Goal: Task Accomplishment & Management: Manage account settings

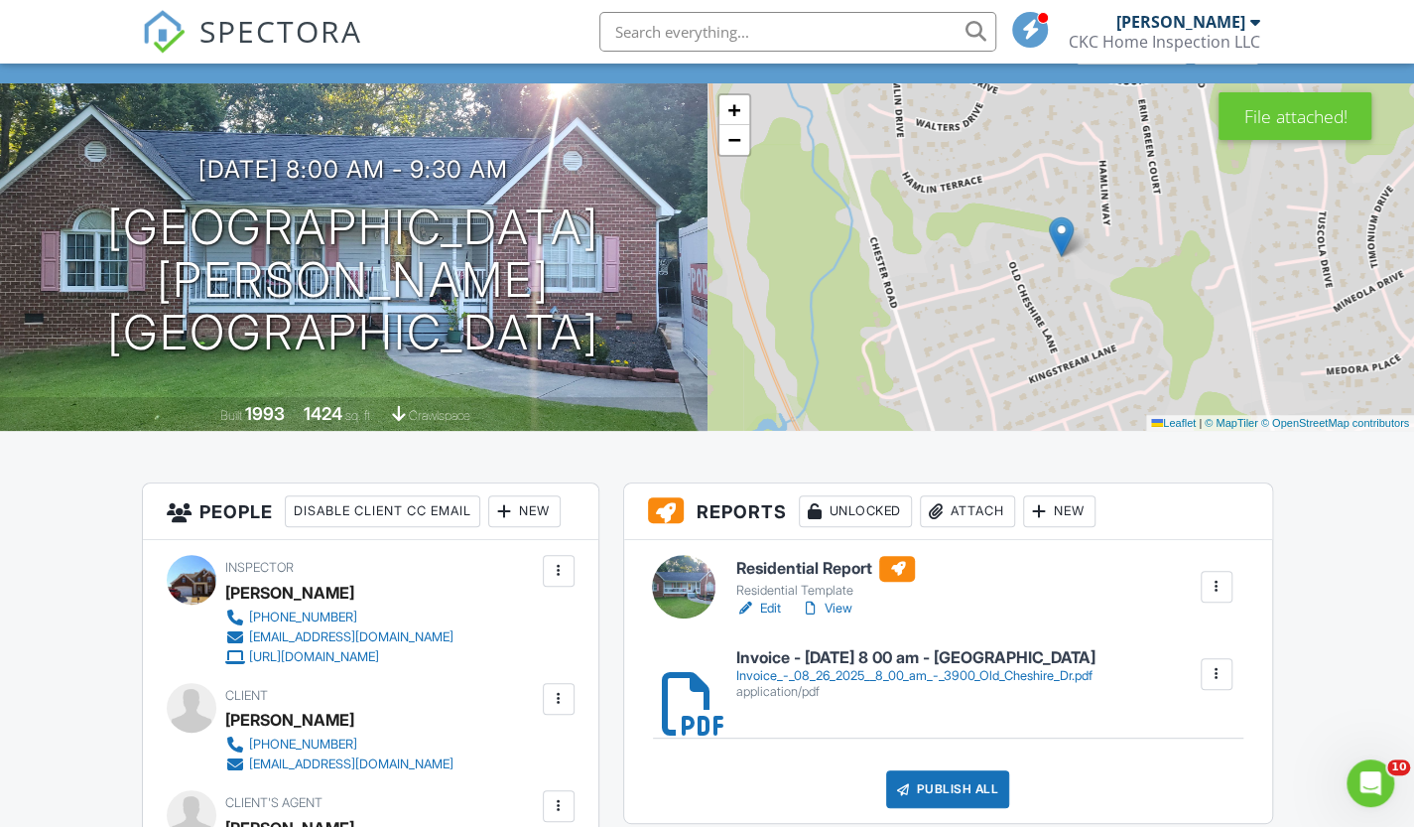
click at [819, 574] on h6 "Residential Report" at bounding box center [825, 569] width 180 height 26
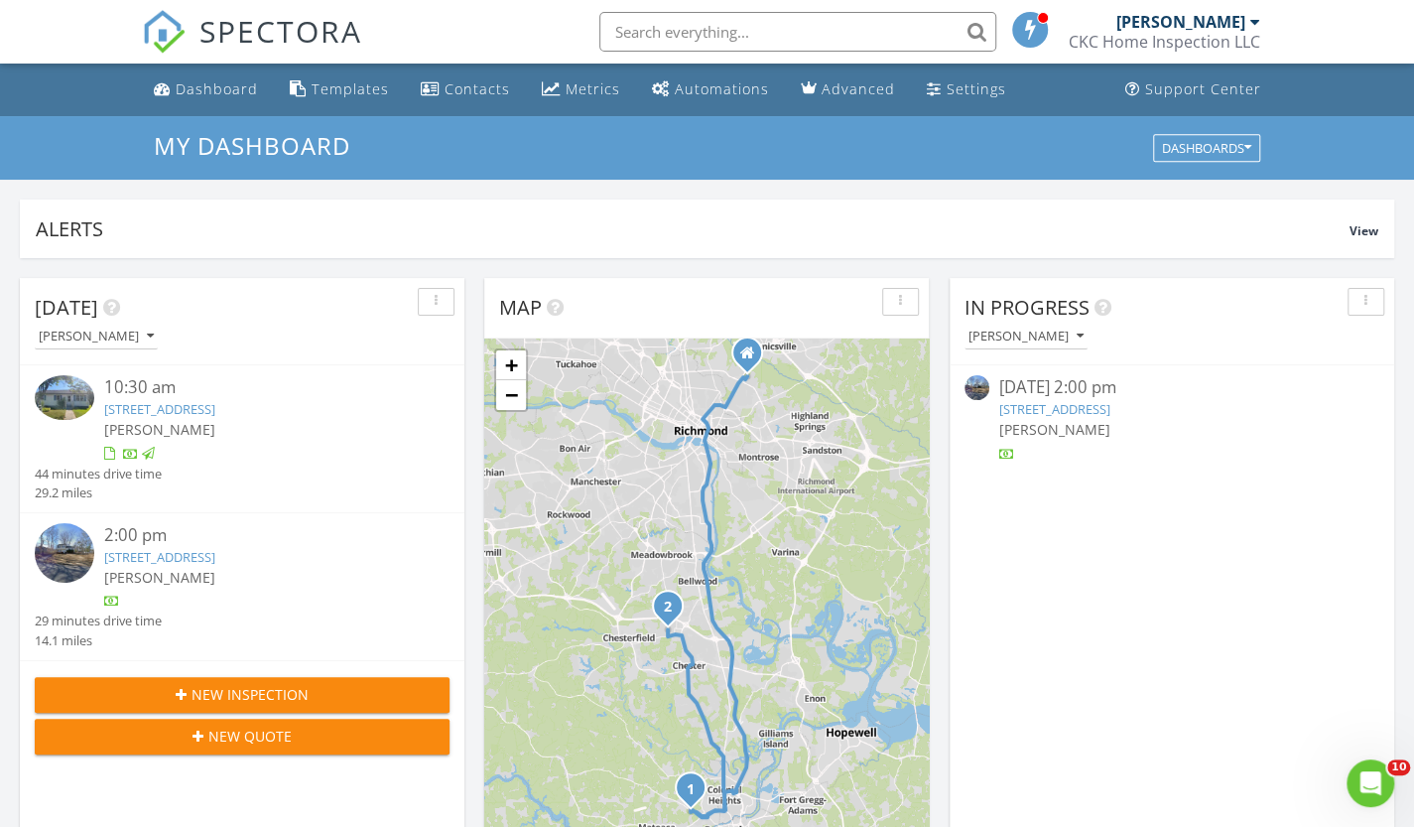
click at [1040, 417] on div "[STREET_ADDRESS]" at bounding box center [1171, 409] width 345 height 19
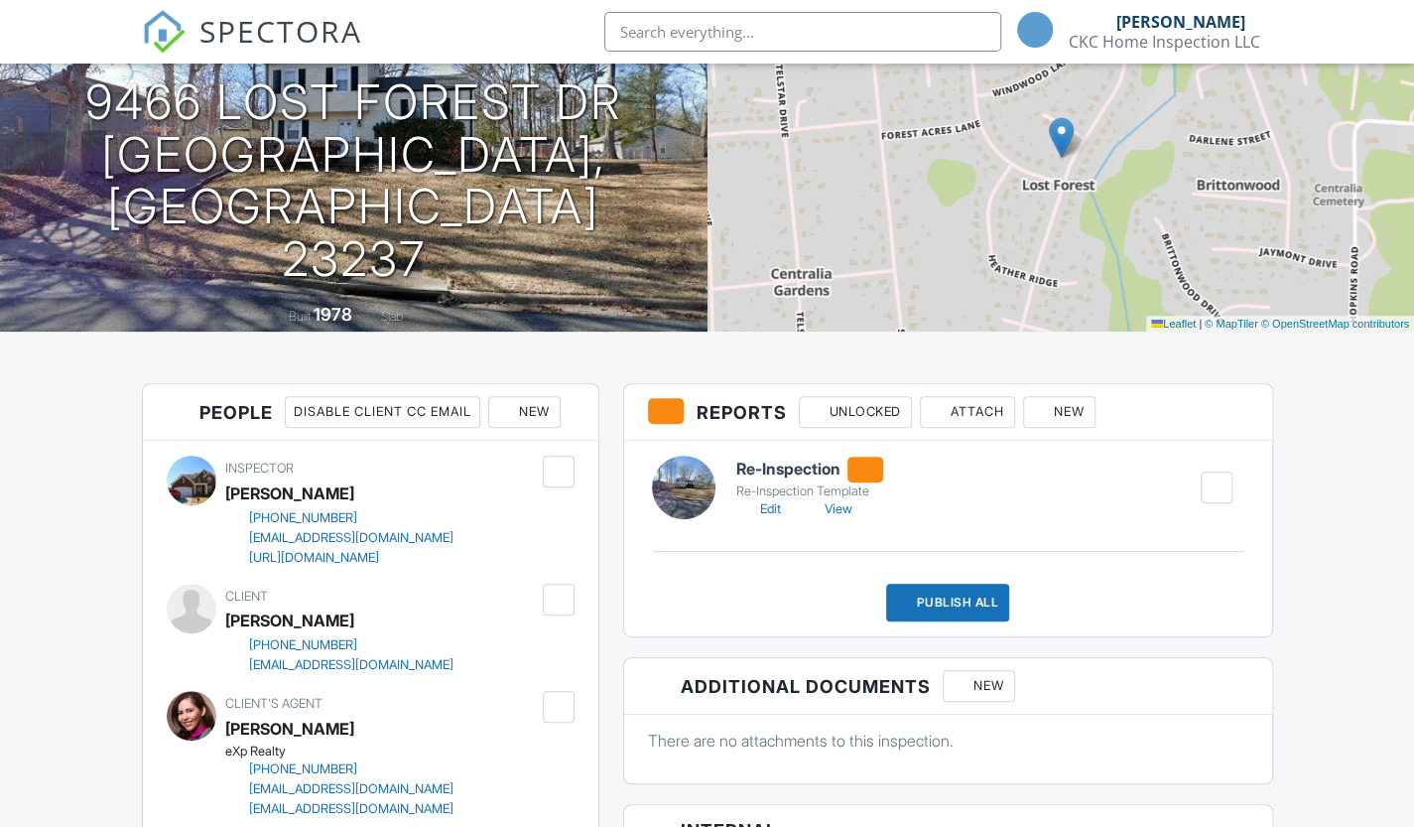
scroll to position [1091, 0]
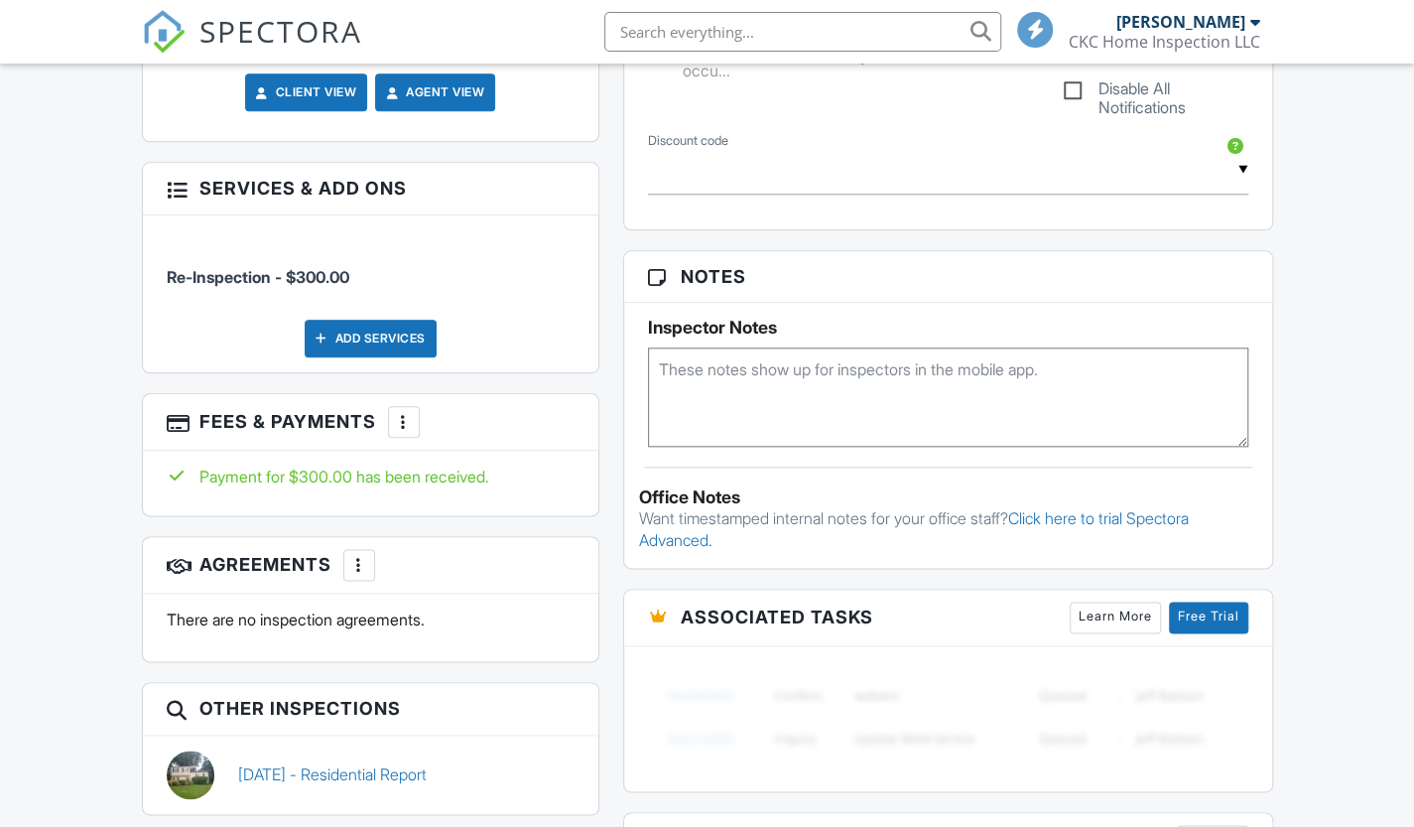
click at [414, 420] on div at bounding box center [404, 422] width 20 height 20
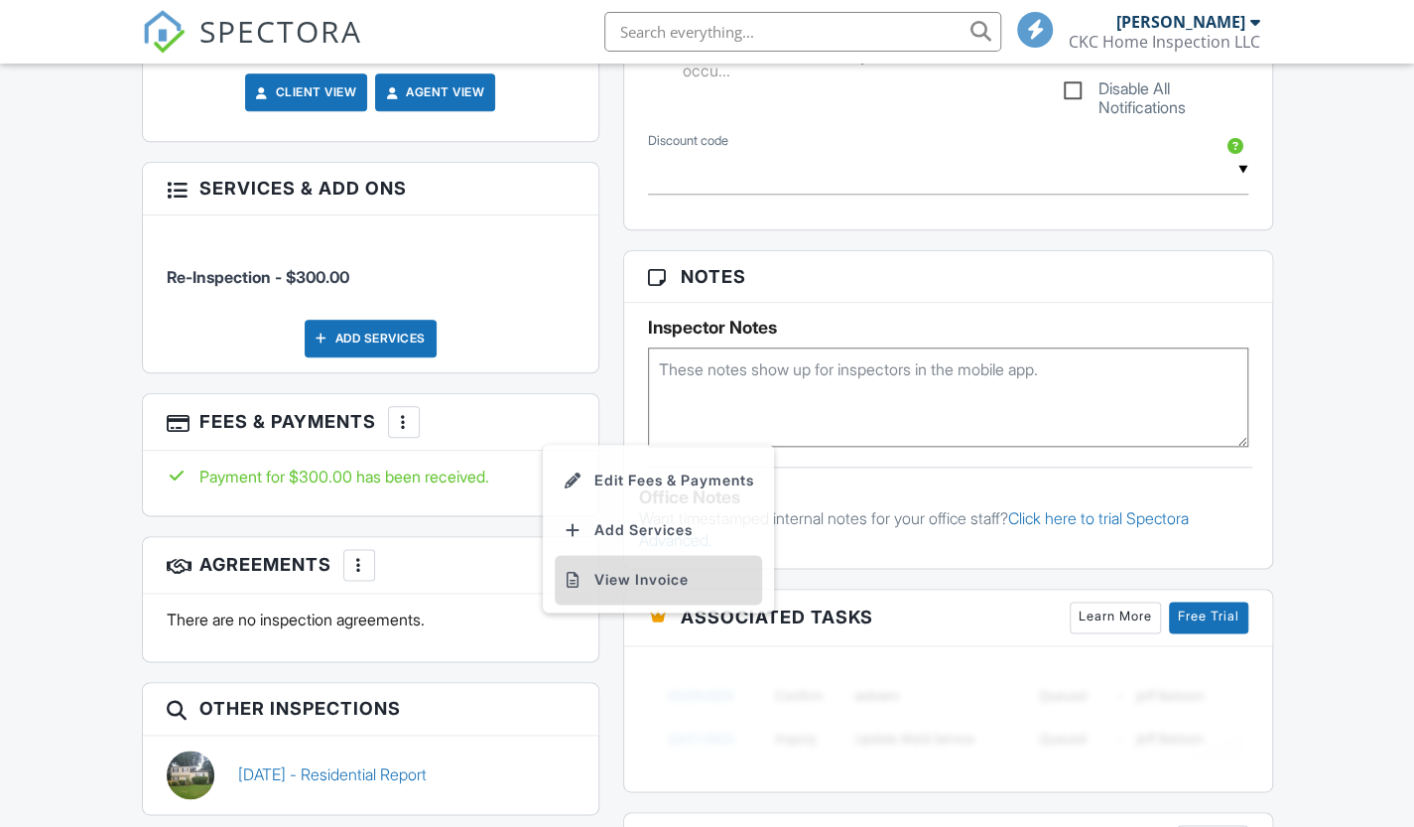
click at [633, 578] on li "View Invoice" at bounding box center [658, 580] width 207 height 50
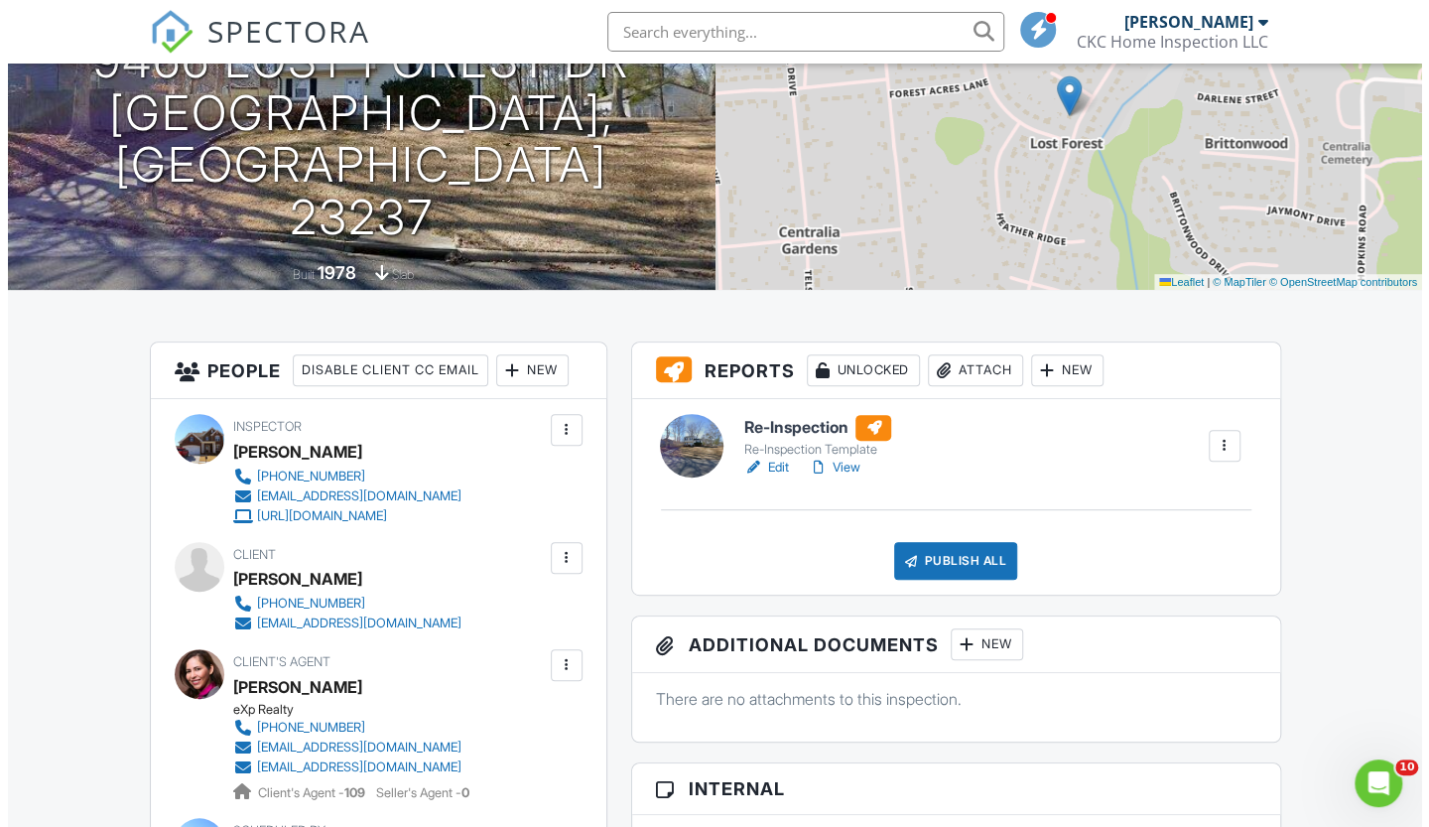
scroll to position [198, 0]
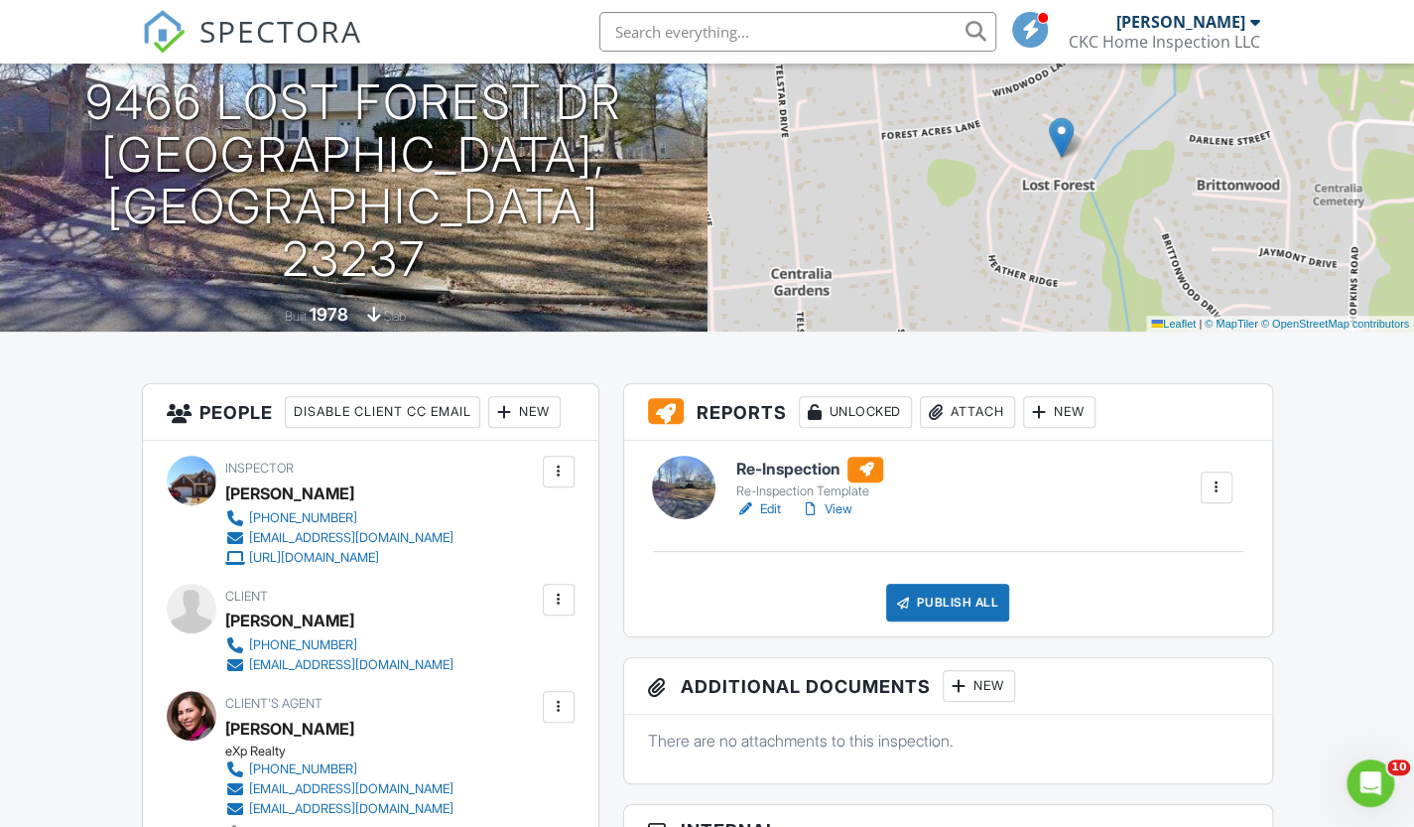
click at [1015, 414] on div "Attach" at bounding box center [967, 412] width 95 height 32
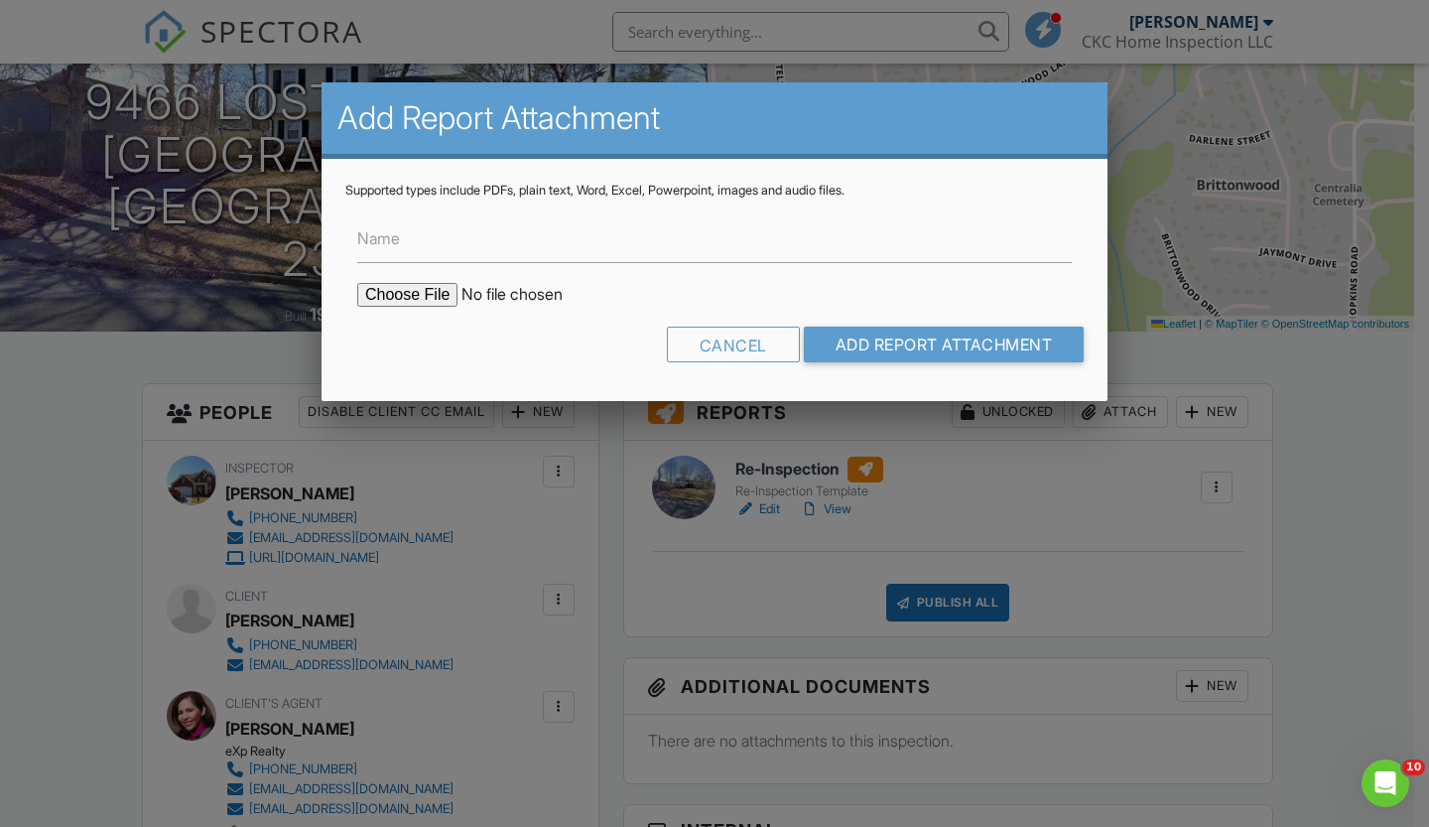
click at [429, 299] on input "file" at bounding box center [525, 295] width 337 height 24
type input "C:\fakepath\Invoice - 08_27_2025 2_00 pm - 9466 Lost Forest Dr.pdf"
click at [948, 348] on input "Add Report Attachment" at bounding box center [944, 344] width 281 height 36
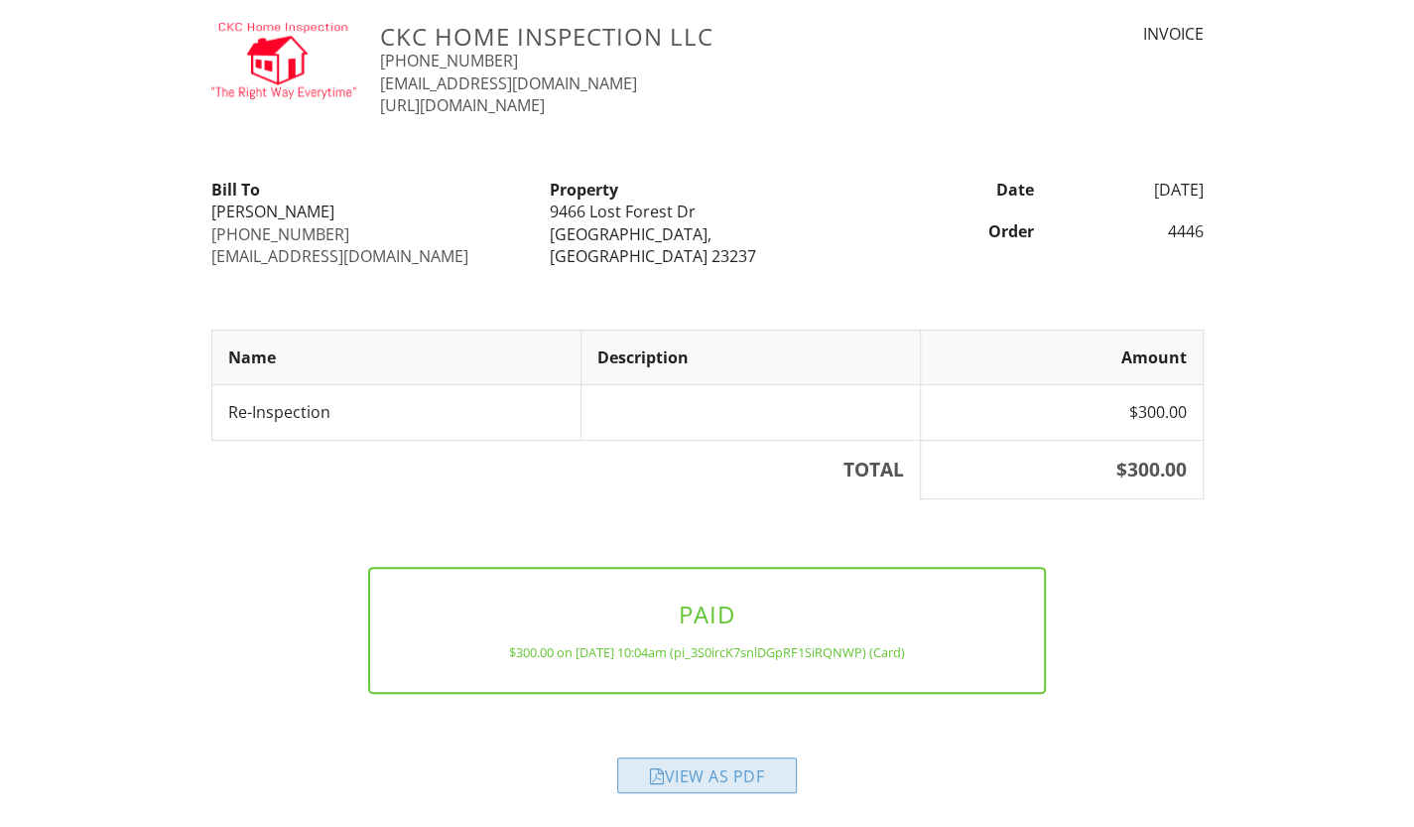
click at [712, 773] on div "View as PDF" at bounding box center [707, 775] width 180 height 36
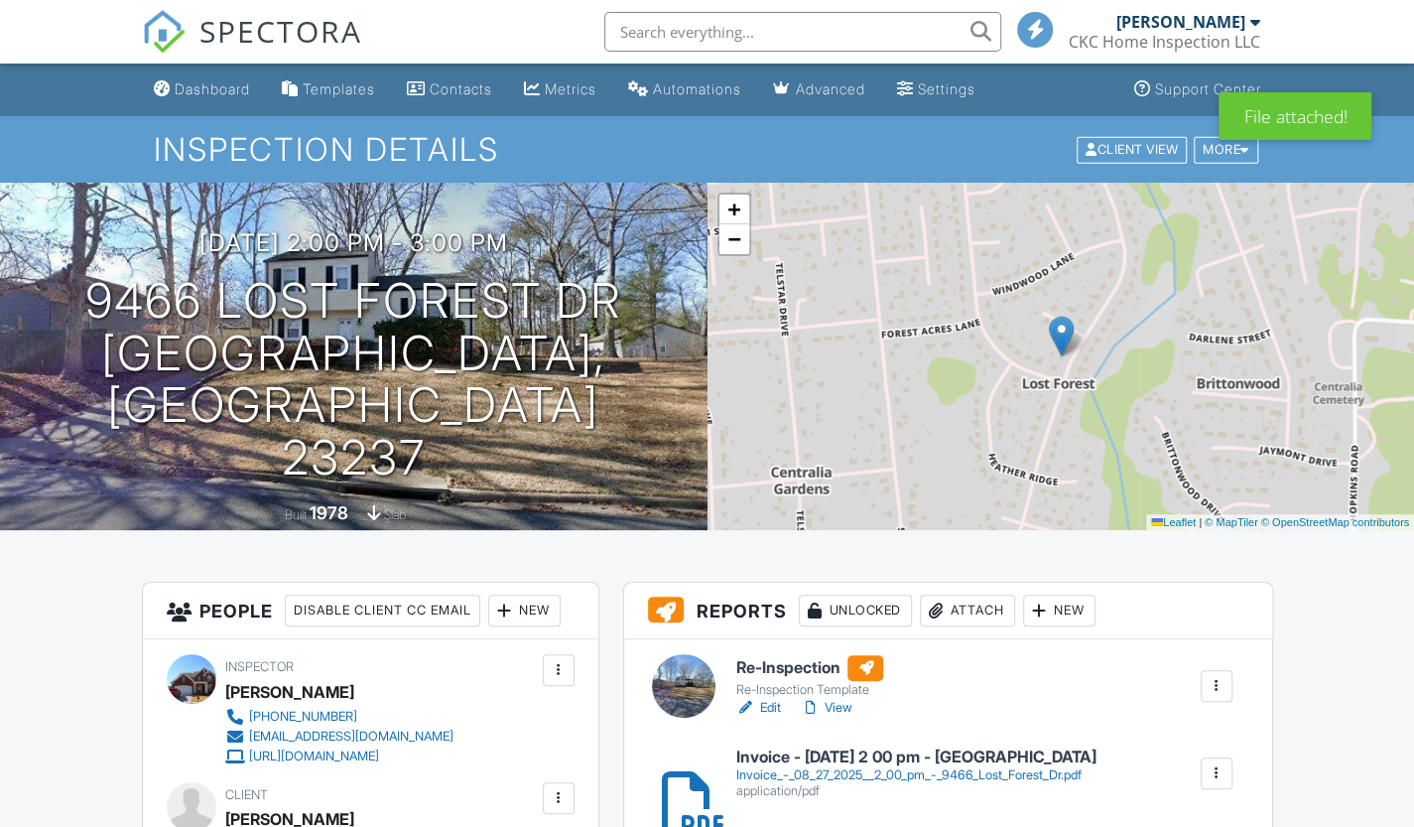
click at [768, 701] on link "Edit" at bounding box center [757, 708] width 45 height 20
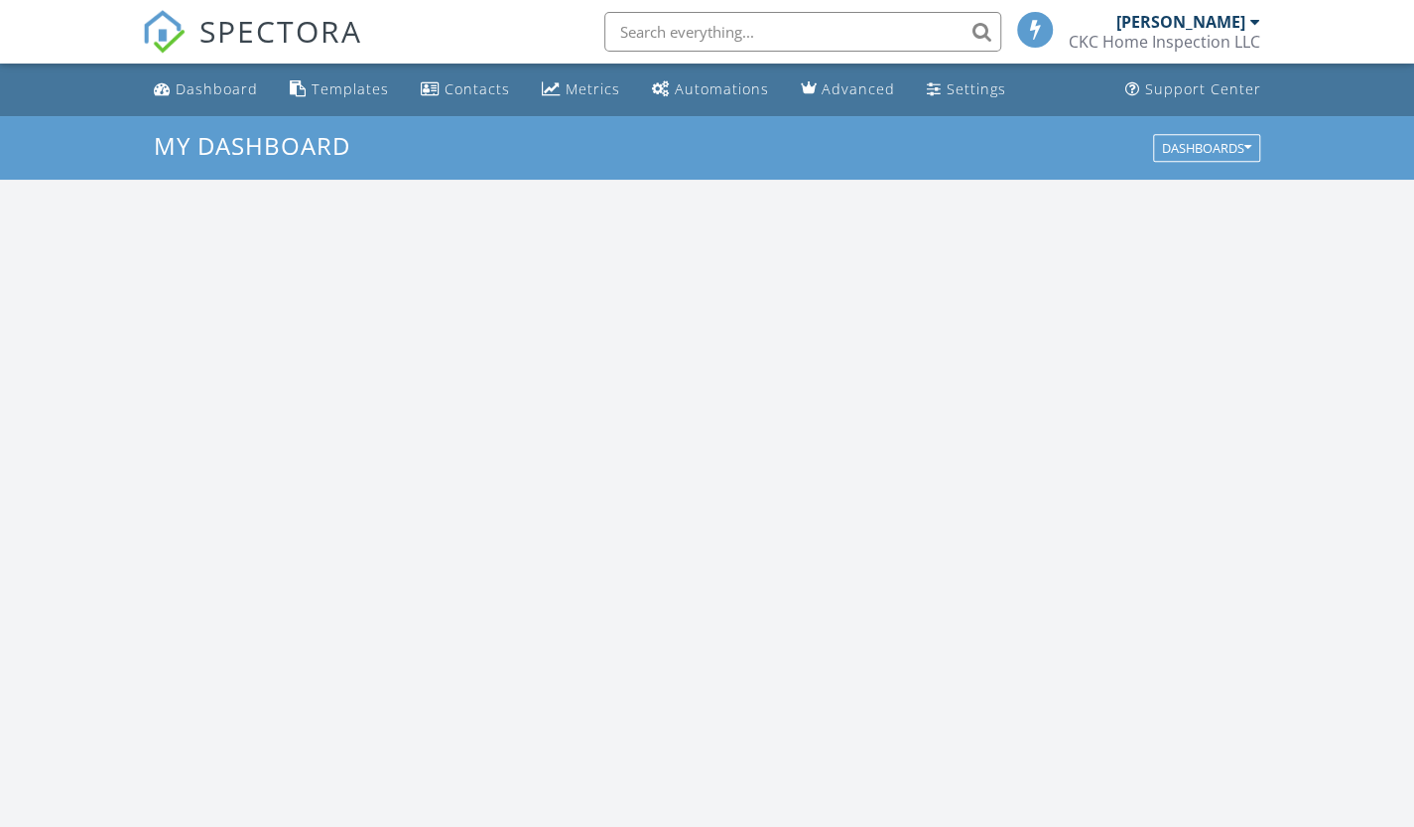
scroll to position [1836, 1444]
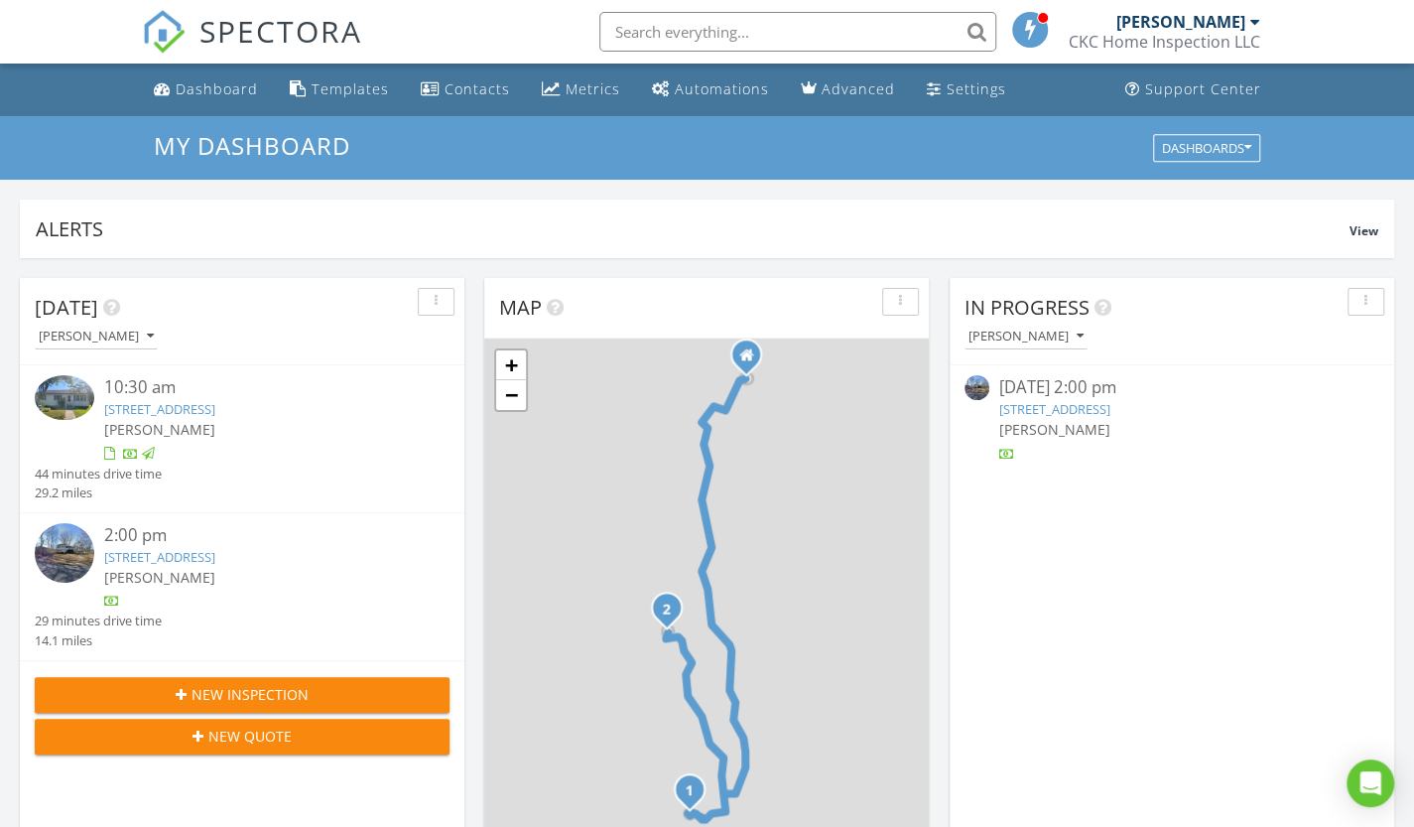
click at [1075, 419] on div "[PERSON_NAME]" at bounding box center [1171, 429] width 345 height 21
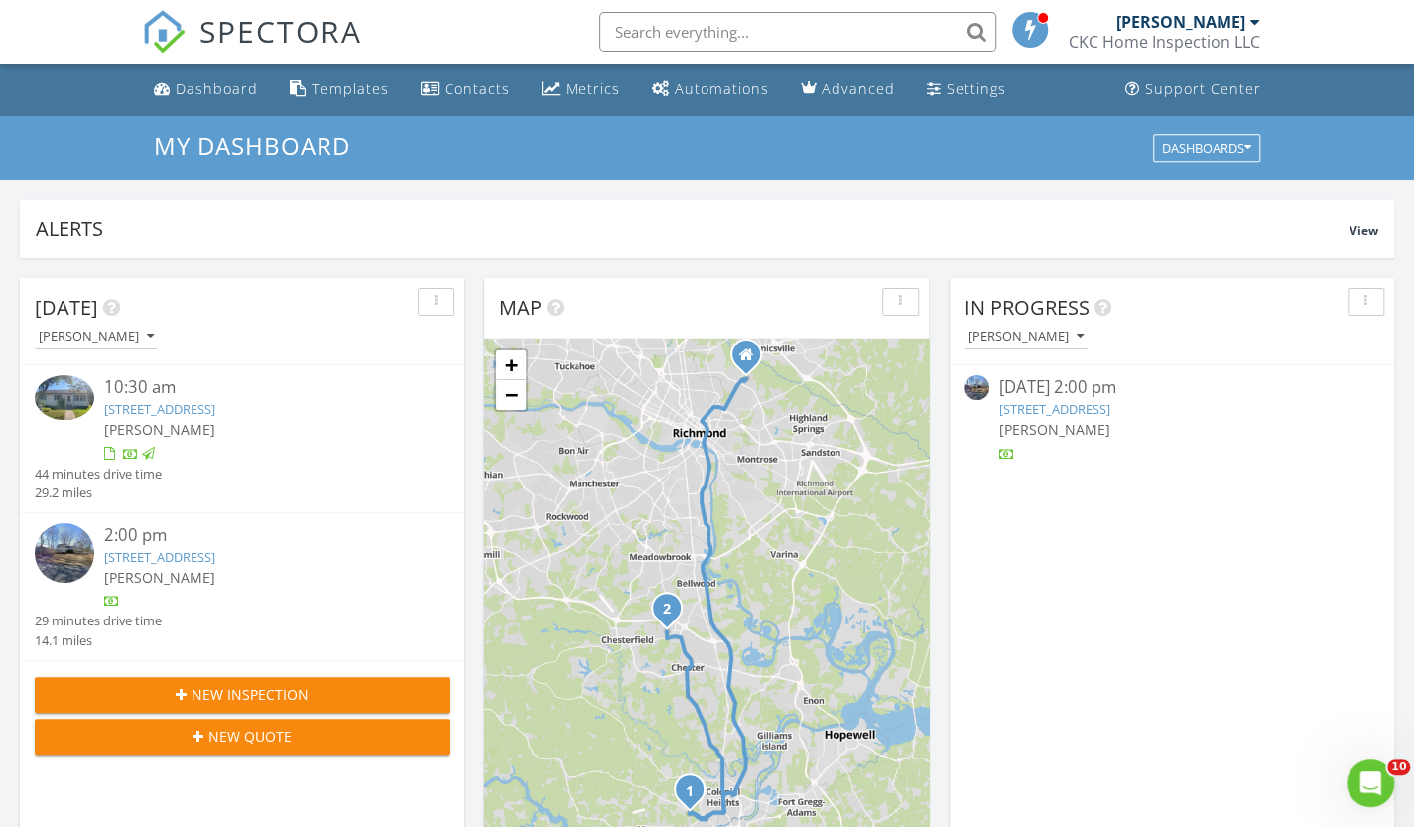
scroll to position [0, 0]
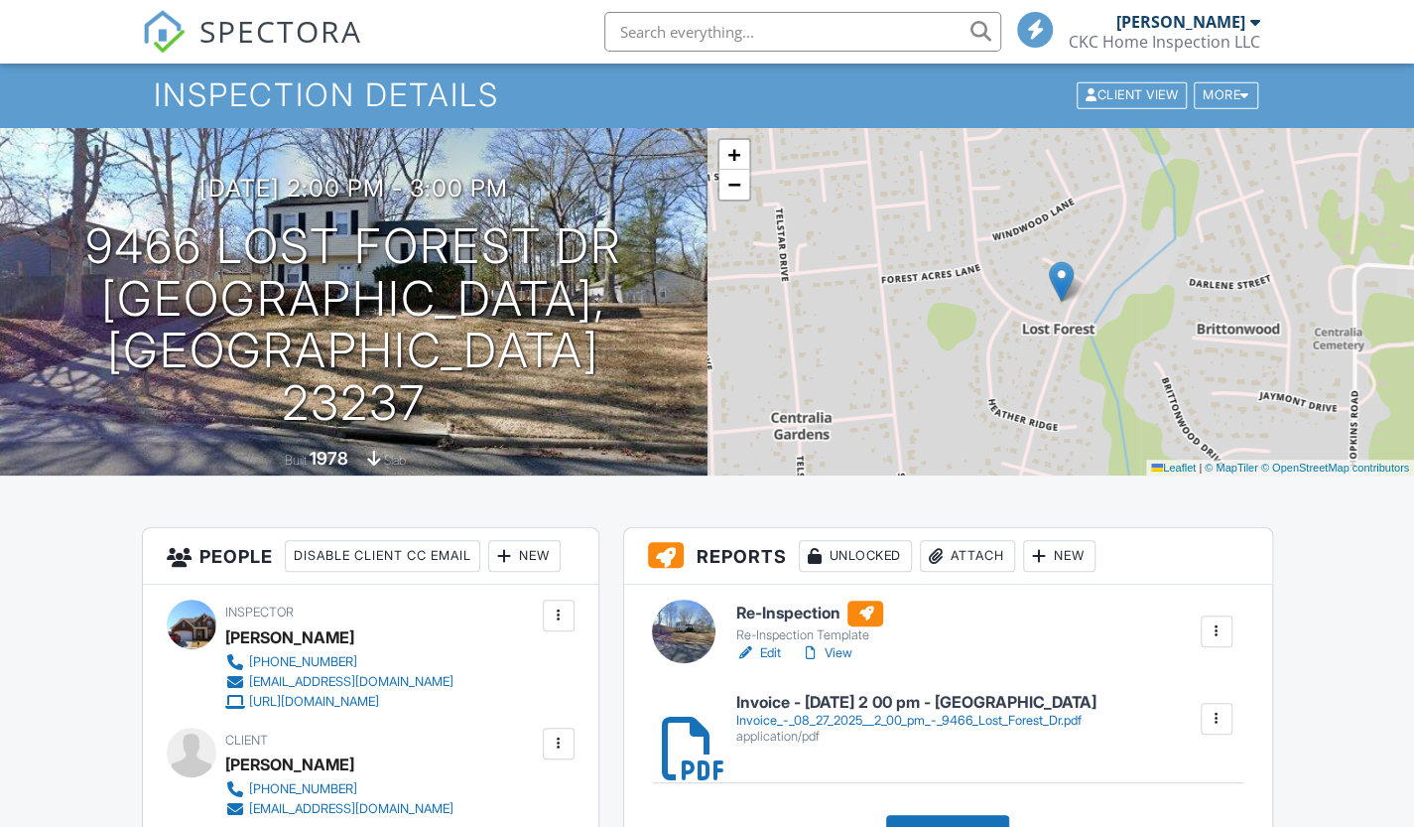
scroll to position [1191, 0]
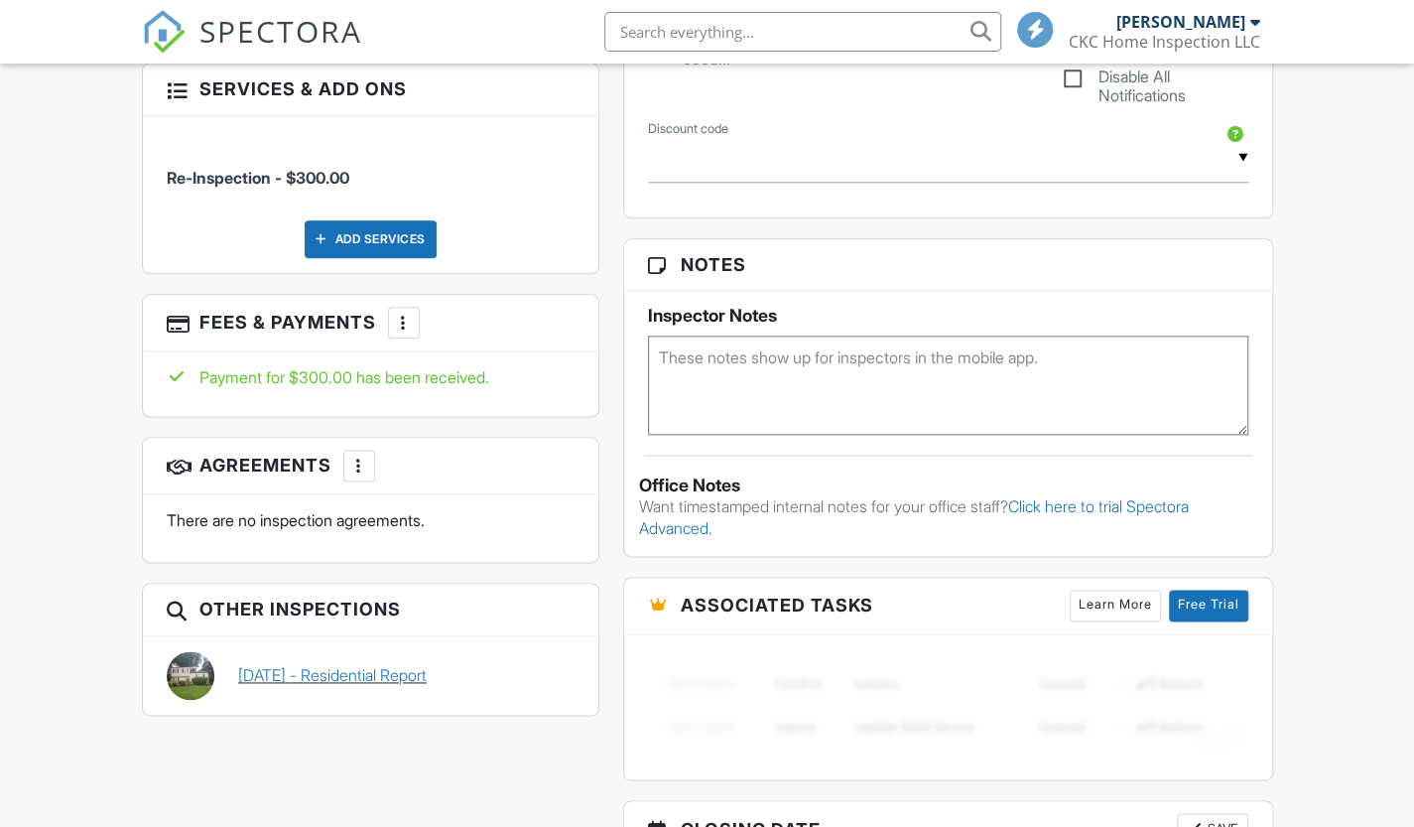
click at [414, 669] on link "[DATE] - Residential Report" at bounding box center [332, 675] width 189 height 22
click at [420, 670] on div at bounding box center [707, 413] width 1414 height 827
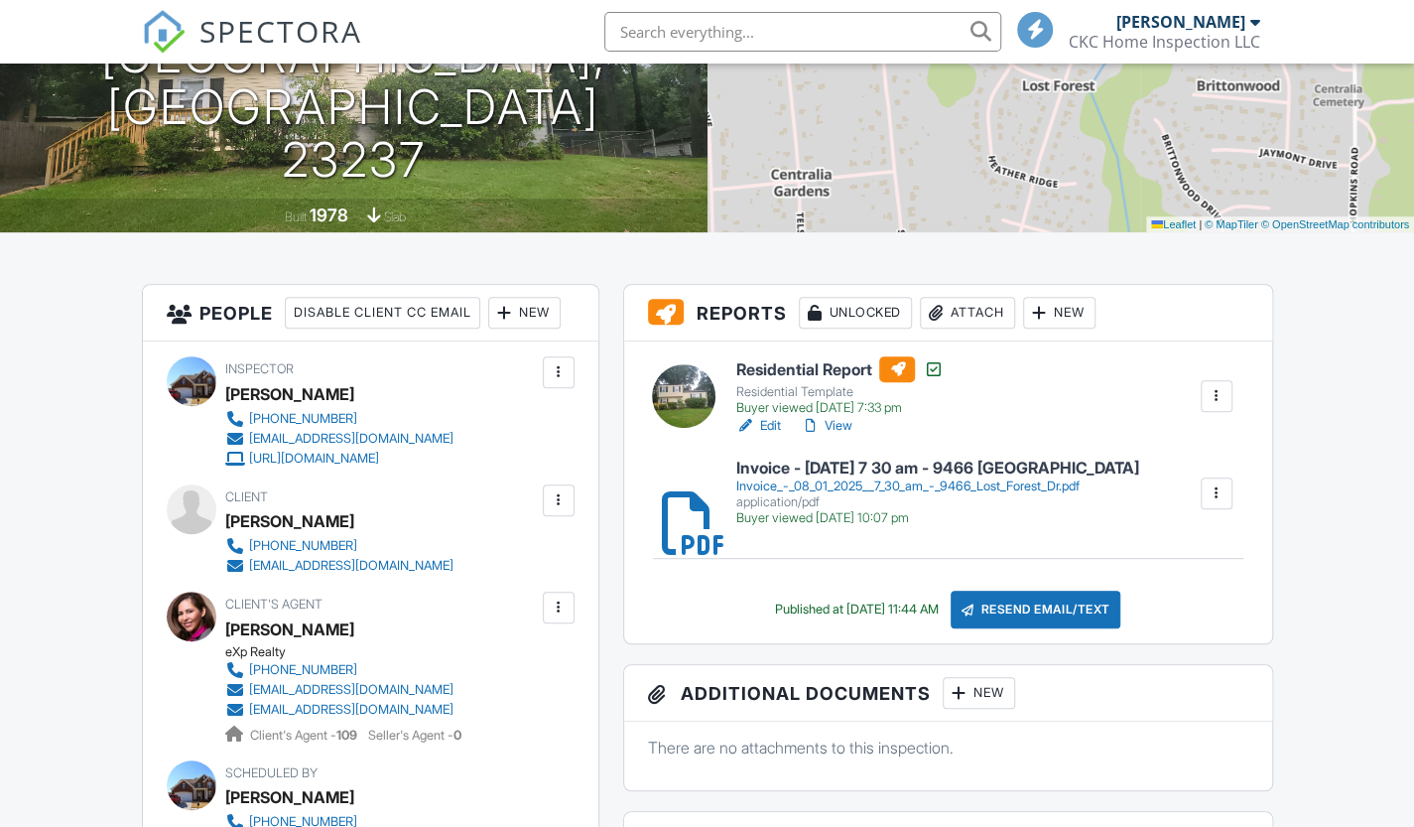
click at [800, 386] on div "Residential Template" at bounding box center [838, 392] width 207 height 16
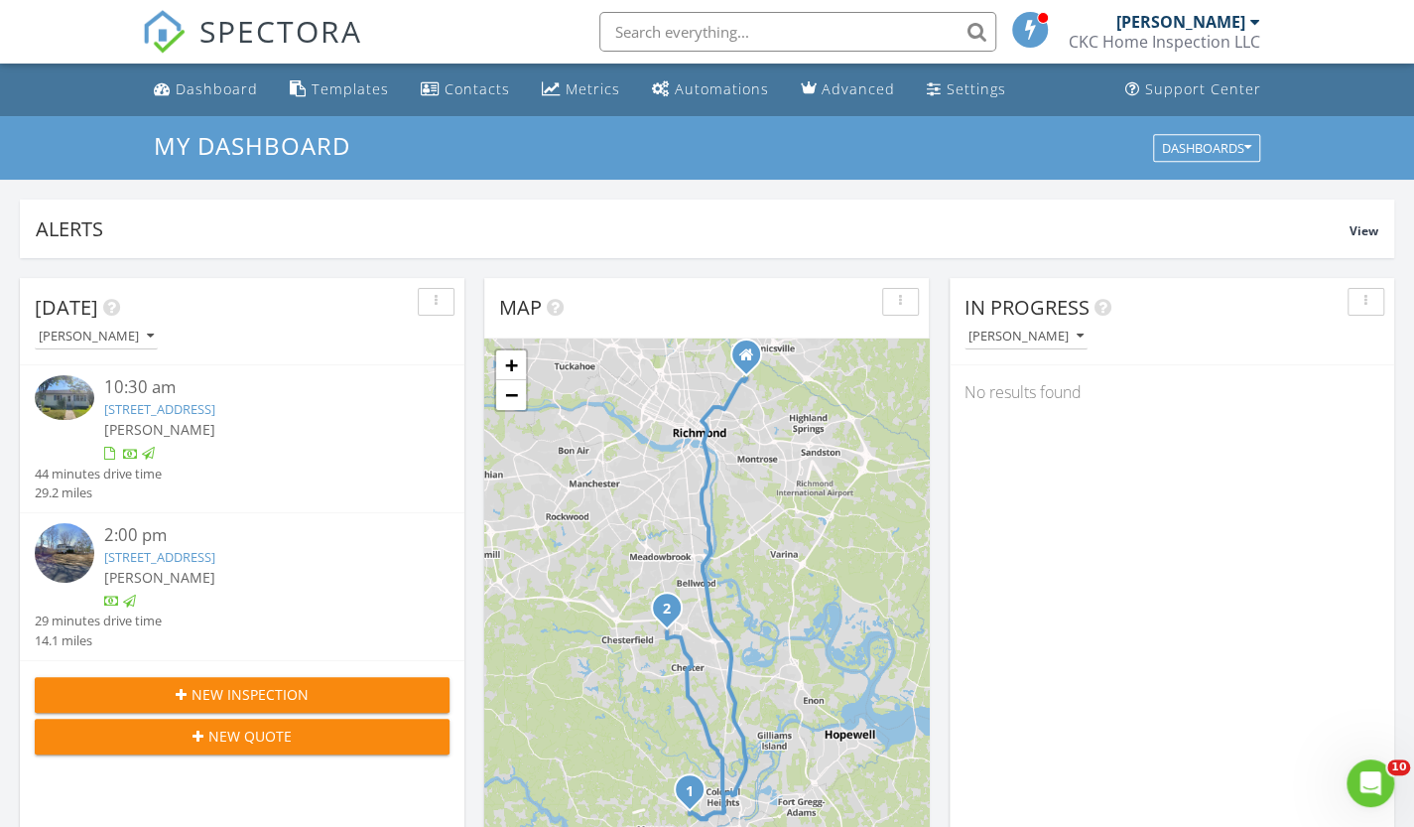
click at [1254, 15] on div at bounding box center [1255, 22] width 10 height 16
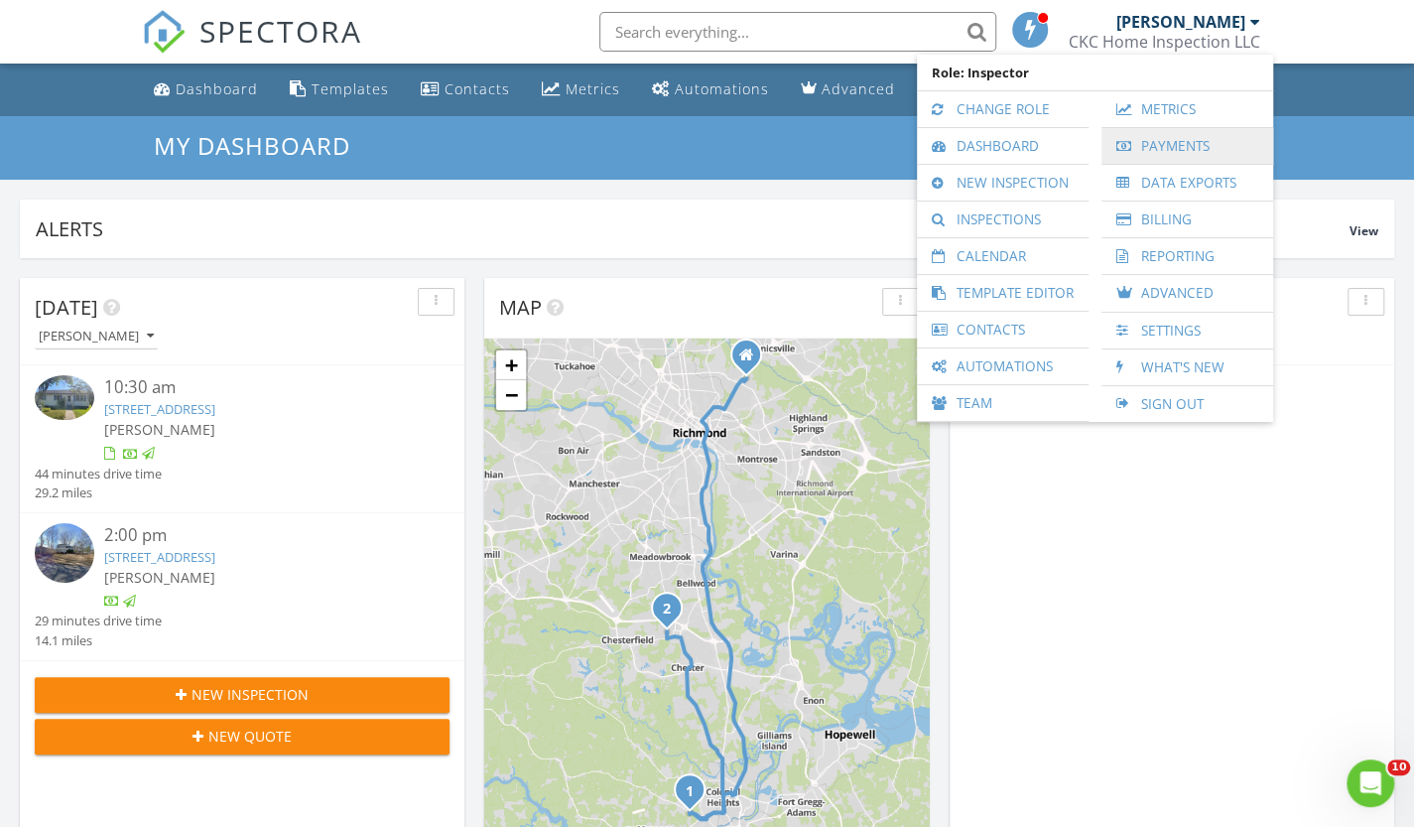
click at [1191, 142] on link "Payments" at bounding box center [1187, 146] width 152 height 36
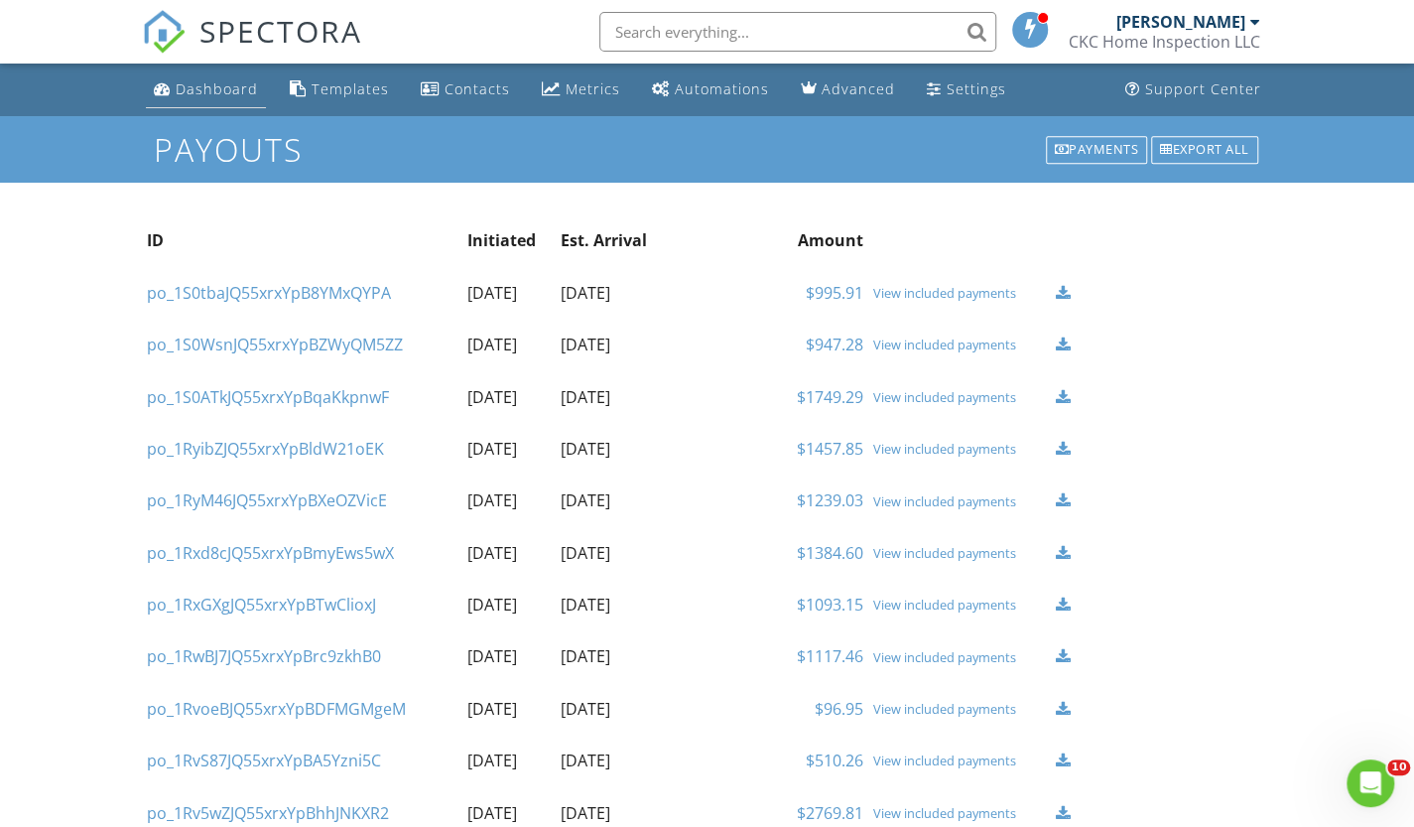
click at [190, 96] on div "Dashboard" at bounding box center [217, 88] width 82 height 19
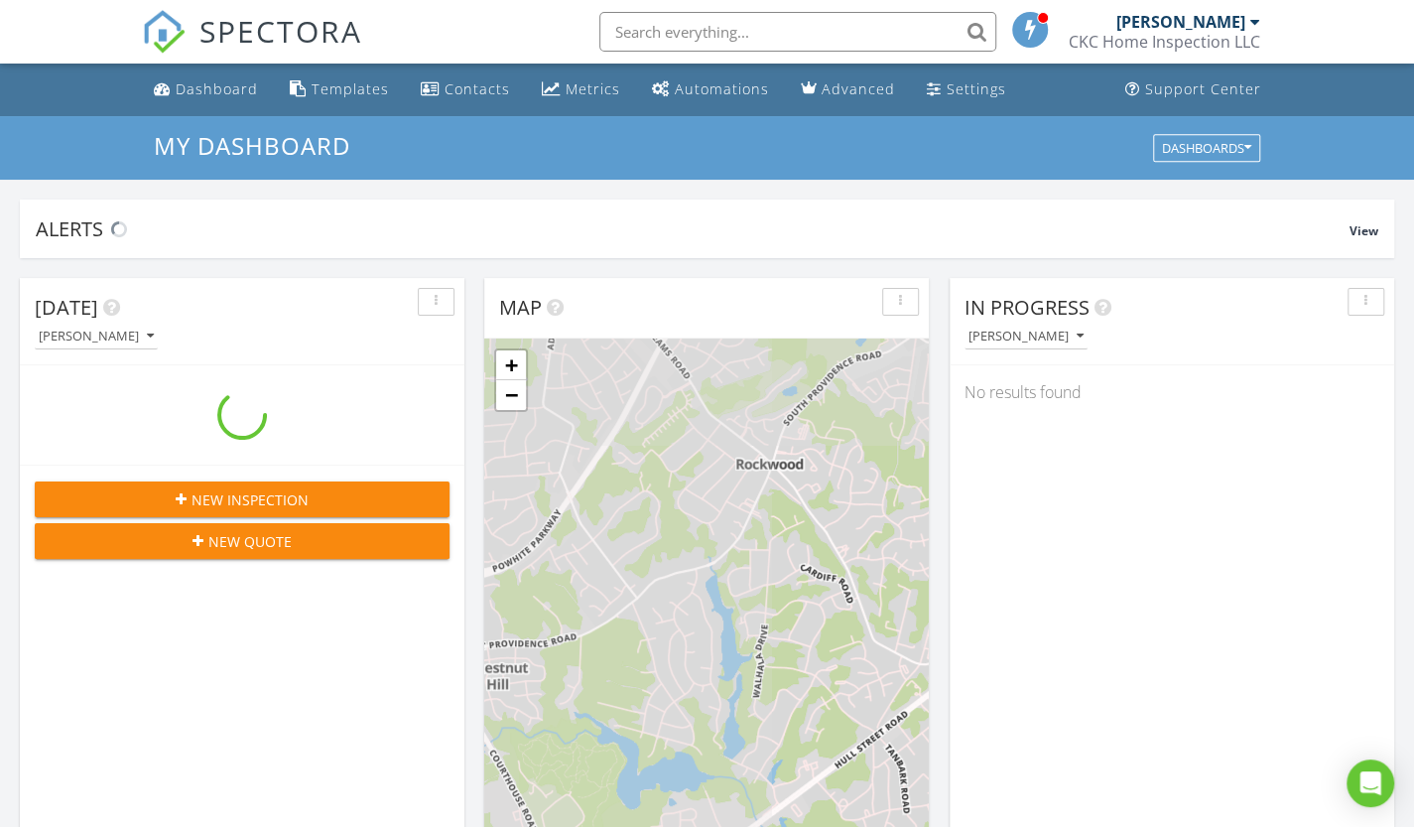
scroll to position [1836, 1444]
